Goal: Transaction & Acquisition: Subscribe to service/newsletter

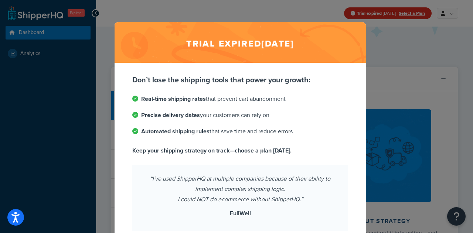
click at [380, 66] on div "Trial expired [DATE] Don’t lose the shipping tools that power your growth: Real…" at bounding box center [236, 116] width 473 height 233
click at [96, 14] on div "Trial expired [DATE] Don’t lose the shipping tools that power your growth: Real…" at bounding box center [236, 116] width 473 height 233
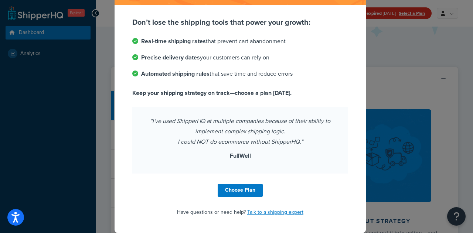
scroll to position [58, 0]
click at [251, 195] on link "Choose Plan" at bounding box center [240, 190] width 45 height 13
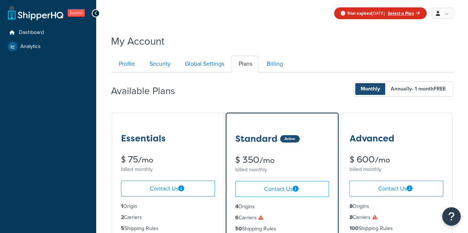
click at [94, 15] on icon at bounding box center [95, 13] width 3 height 5
